Goal: Task Accomplishment & Management: Manage account settings

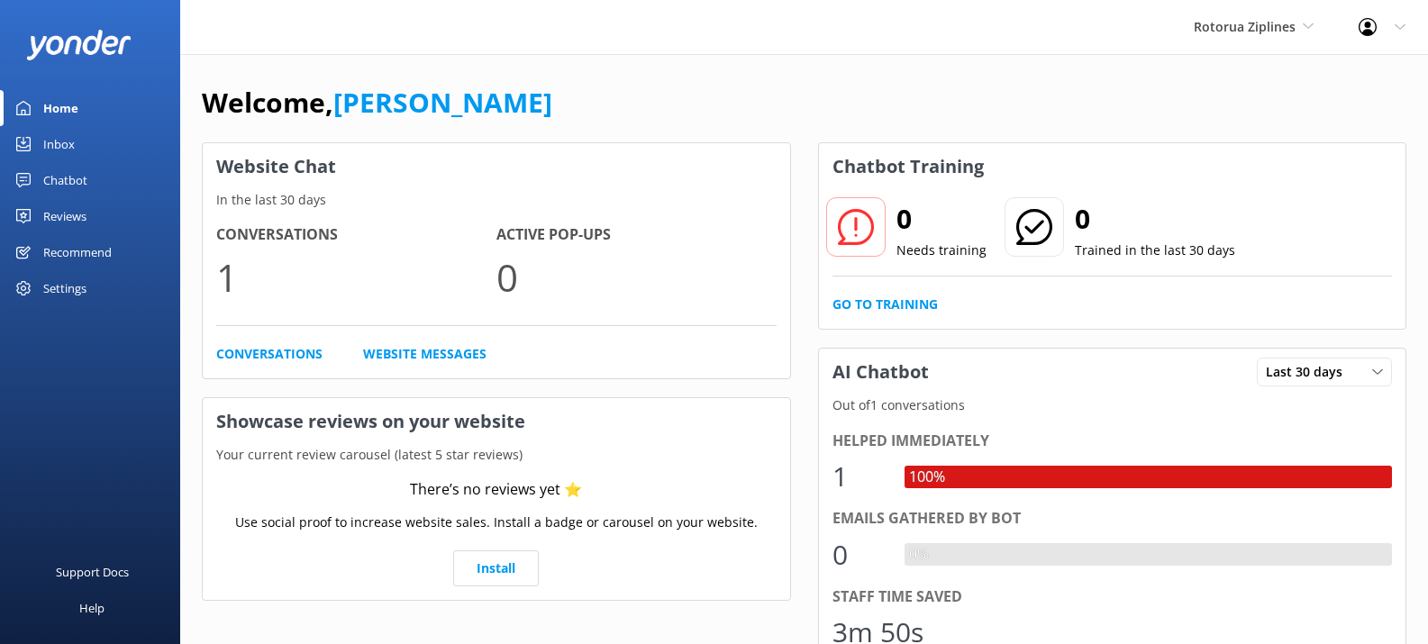
click at [68, 293] on div "Settings" at bounding box center [64, 288] width 43 height 36
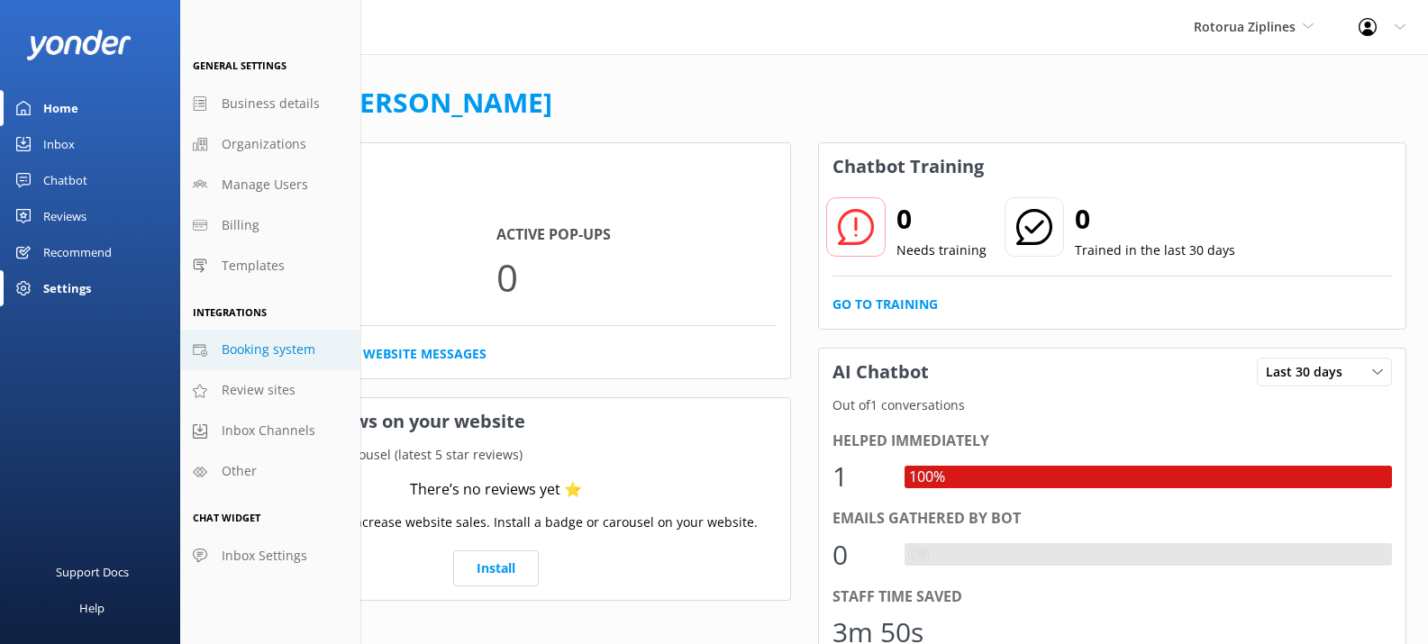
click at [268, 356] on span "Booking system" at bounding box center [269, 350] width 94 height 20
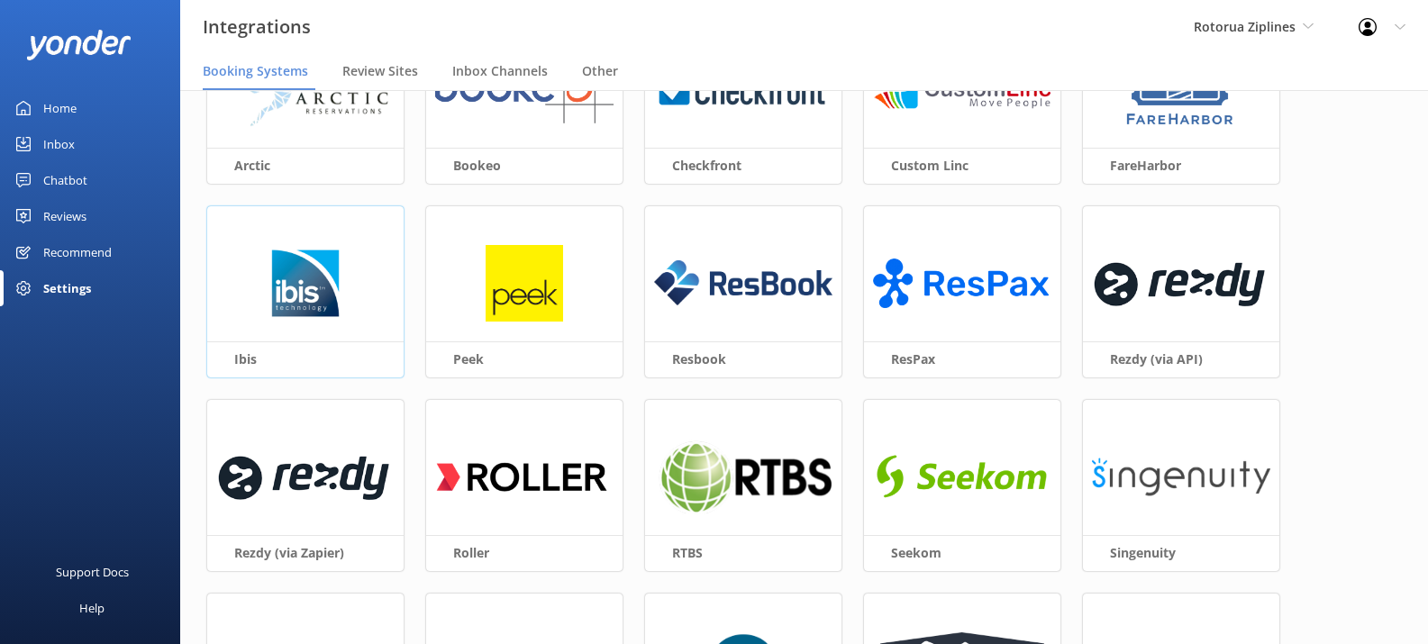
scroll to position [235, 0]
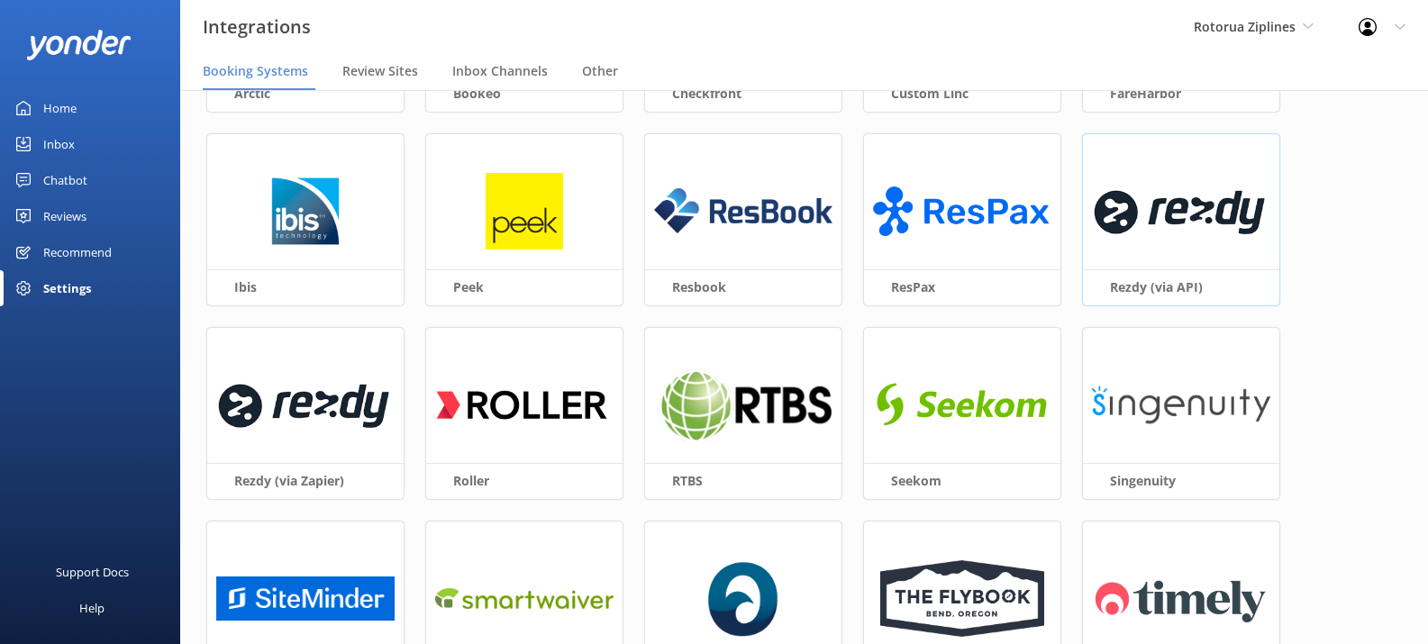
click at [1148, 196] on img at bounding box center [1181, 211] width 178 height 77
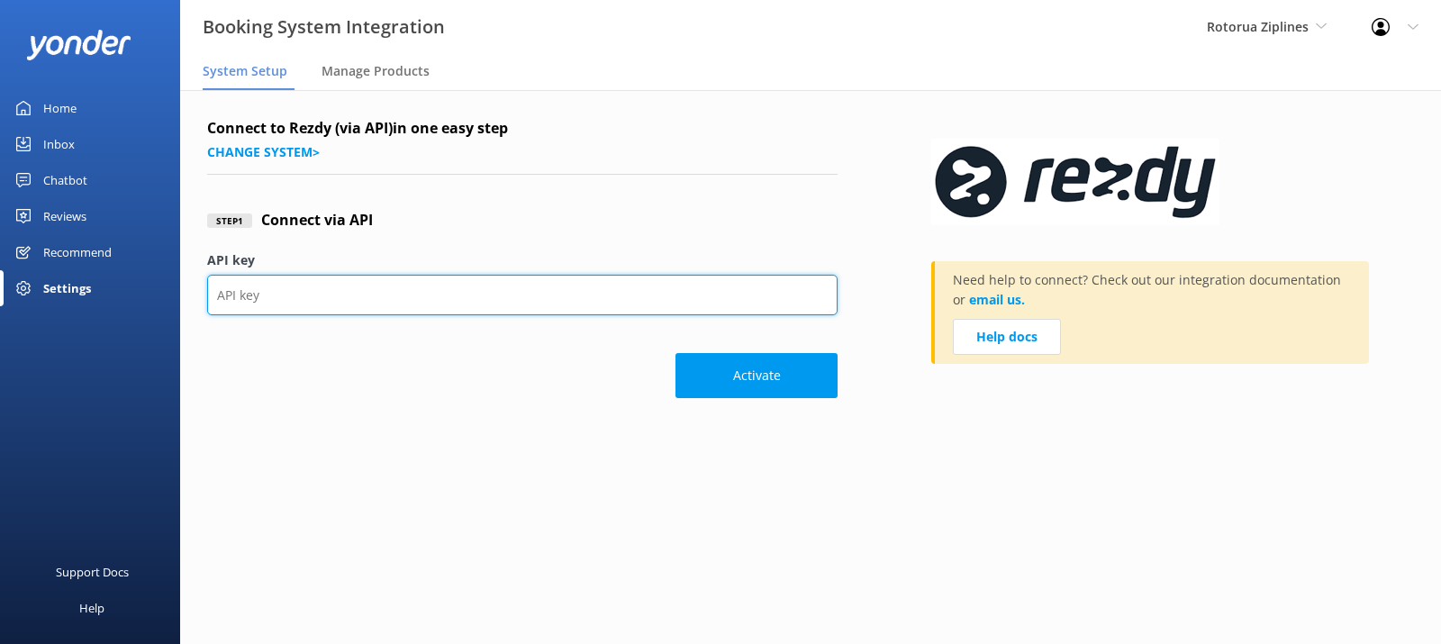
click at [456, 295] on input "API key" at bounding box center [522, 295] width 631 height 41
paste input "ce106857456b4cf8ac03435687e183d3"
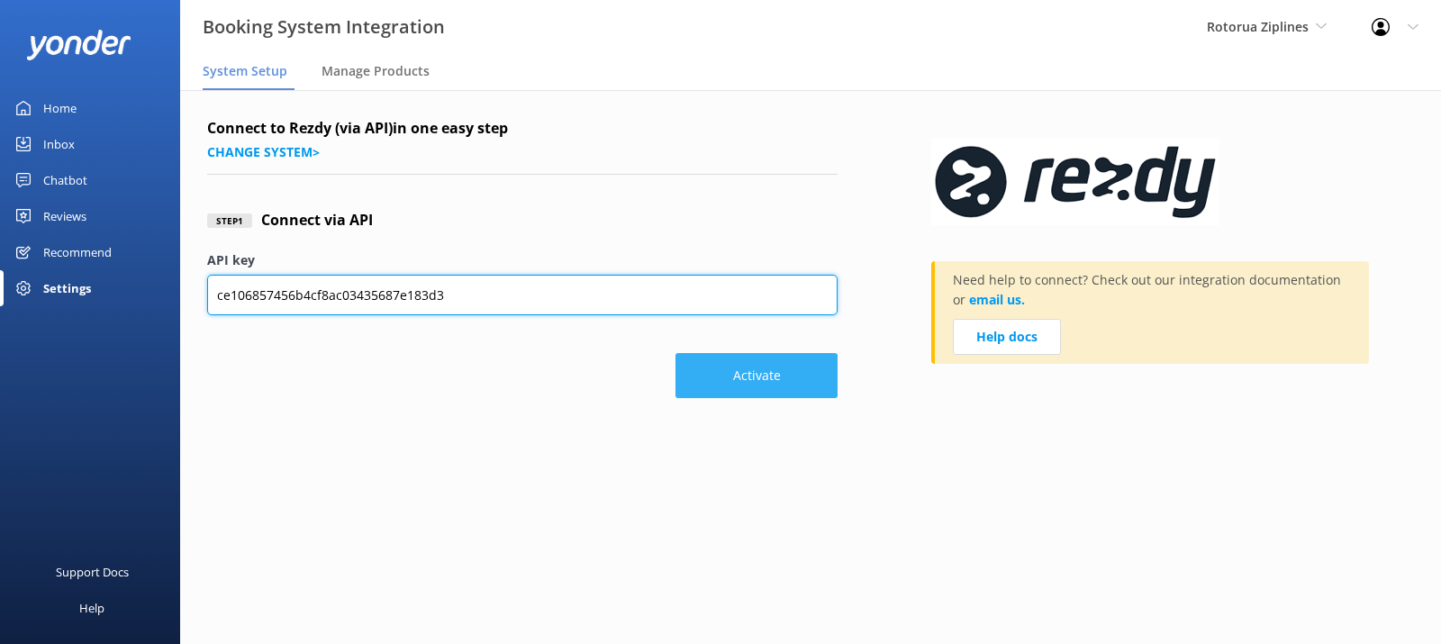
type input "ce106857456b4cf8ac03435687e183d3"
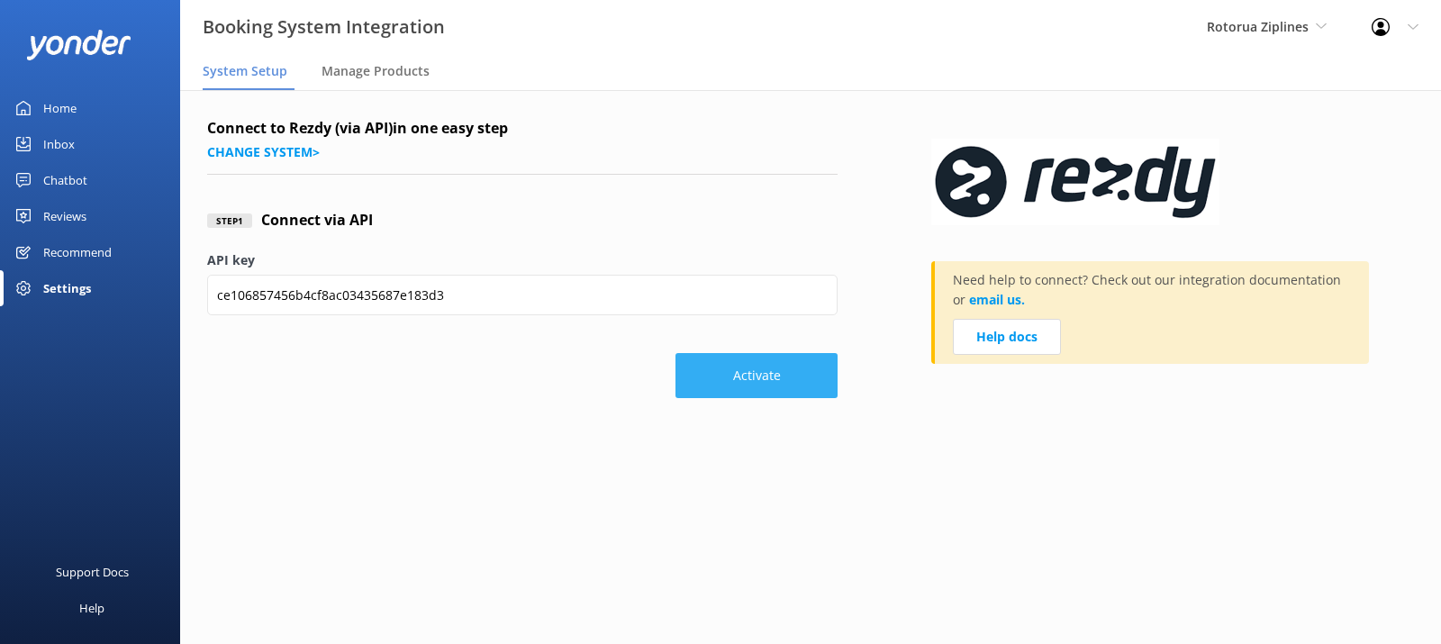
click at [732, 366] on button "Activate" at bounding box center [757, 375] width 162 height 45
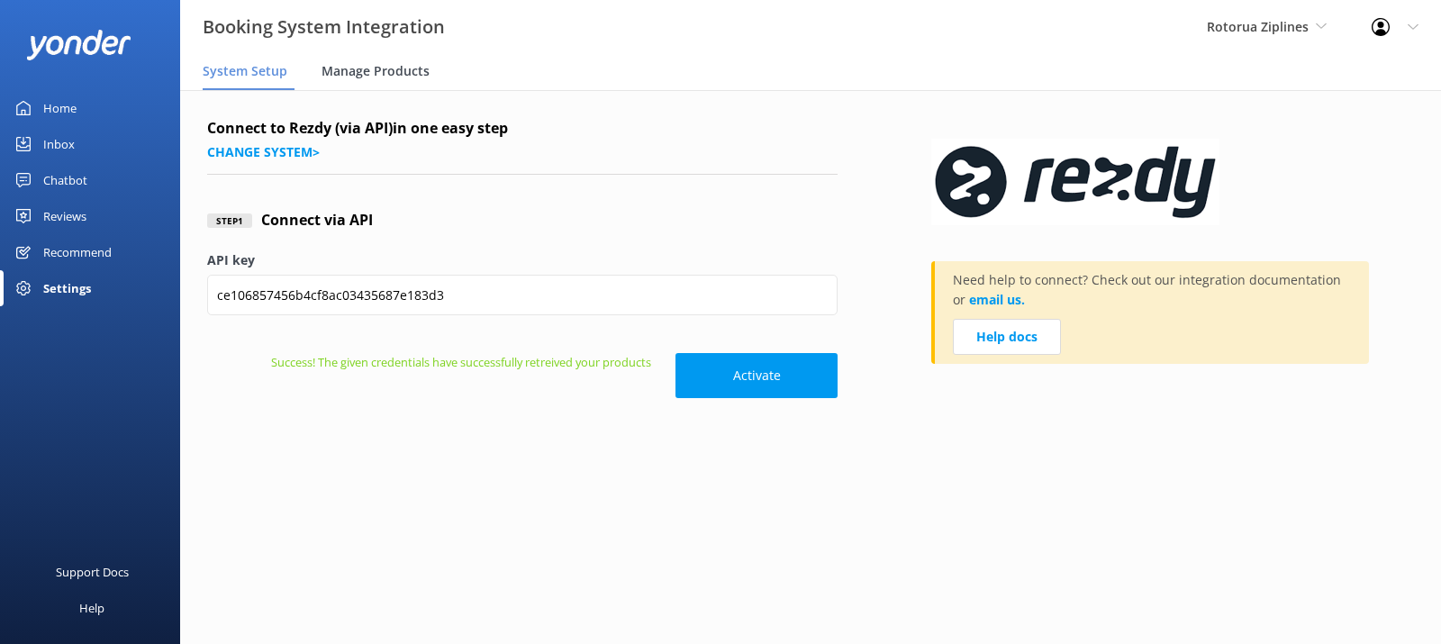
click at [377, 68] on span "Manage Products" at bounding box center [376, 71] width 108 height 18
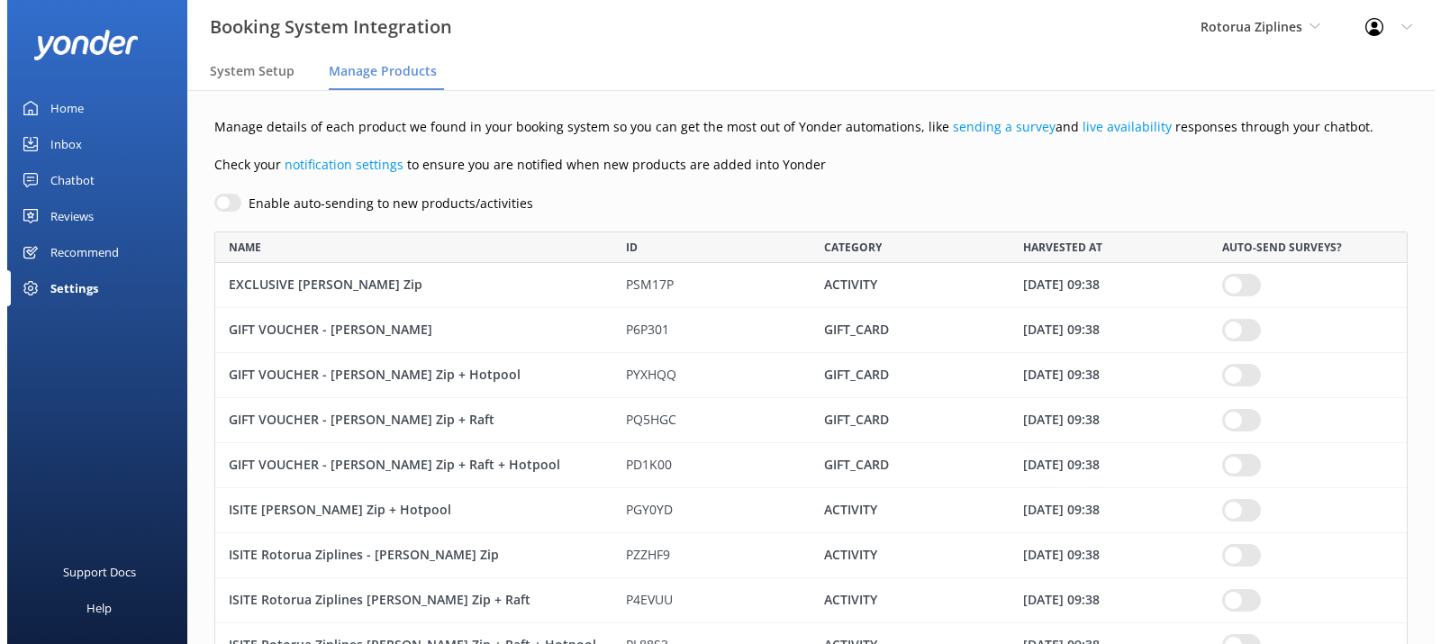
scroll to position [650, 1180]
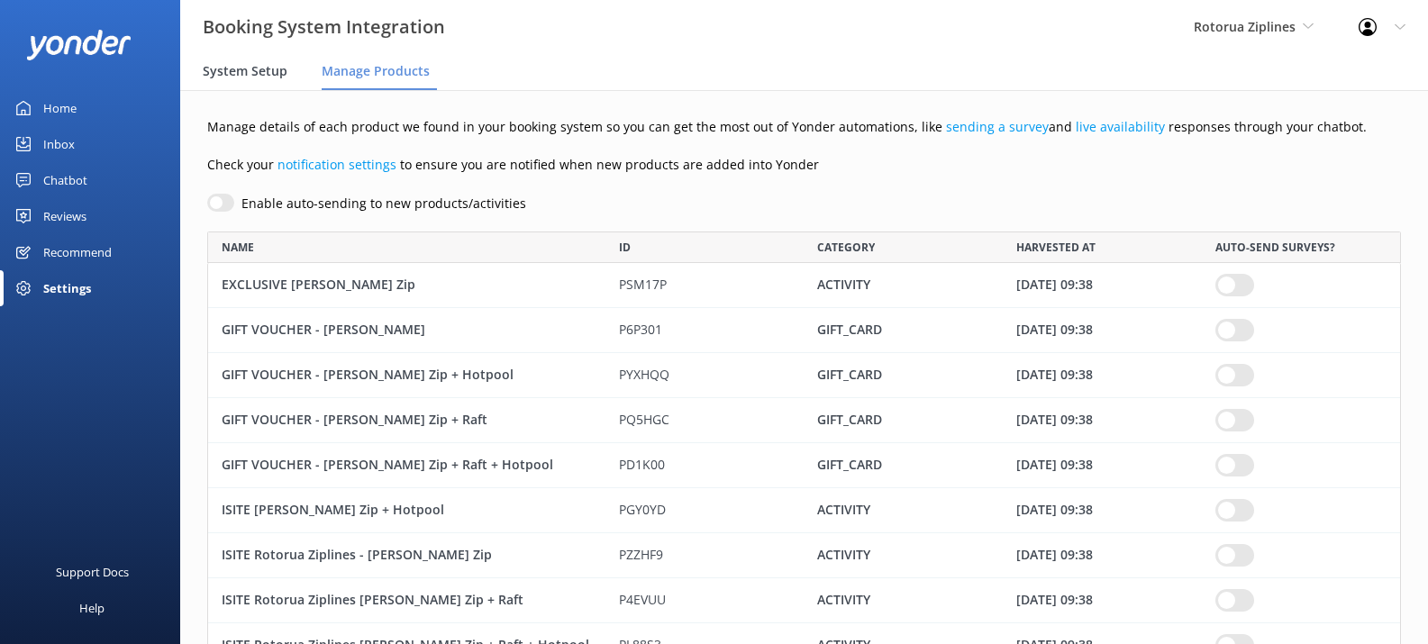
click at [236, 68] on span "System Setup" at bounding box center [245, 71] width 85 height 18
